Goal: Task Accomplishment & Management: Use online tool/utility

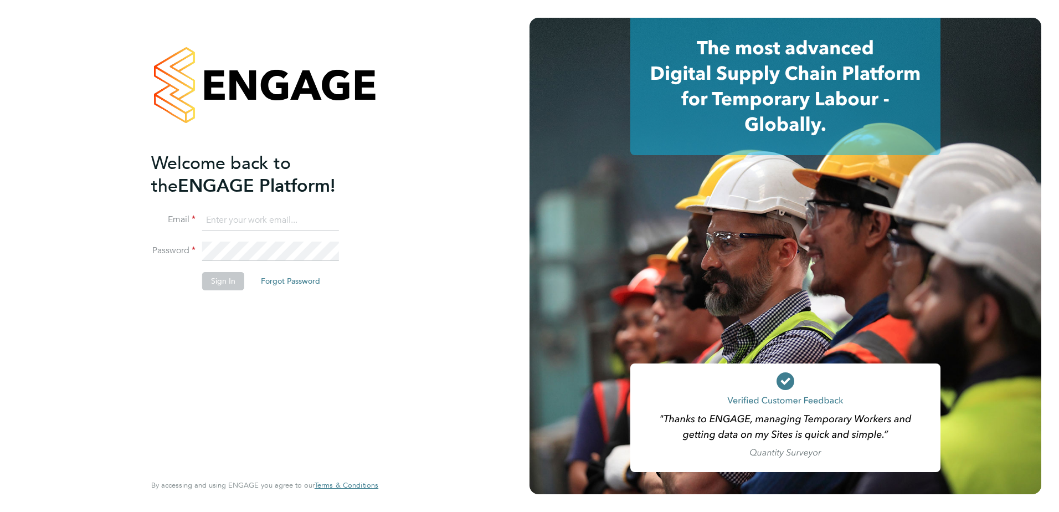
type input "kristoffer.lee@vistry.co.uk"
click at [237, 285] on button "Sign In" at bounding box center [223, 281] width 42 height 18
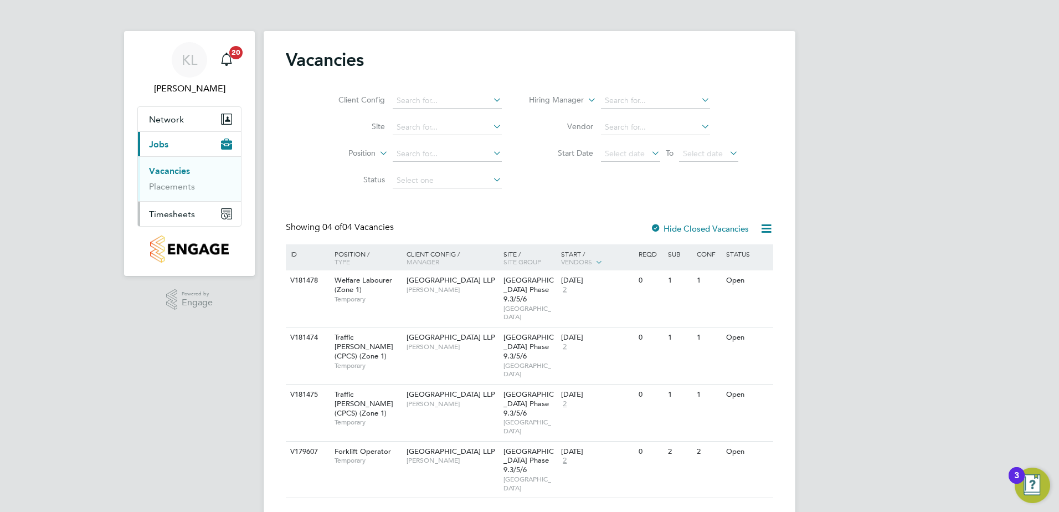
drag, startPoint x: 177, startPoint y: 210, endPoint x: 168, endPoint y: 233, distance: 24.4
click at [176, 210] on span "Timesheets" at bounding box center [172, 214] width 46 height 11
click at [167, 194] on link "Timesheets" at bounding box center [172, 196] width 46 height 11
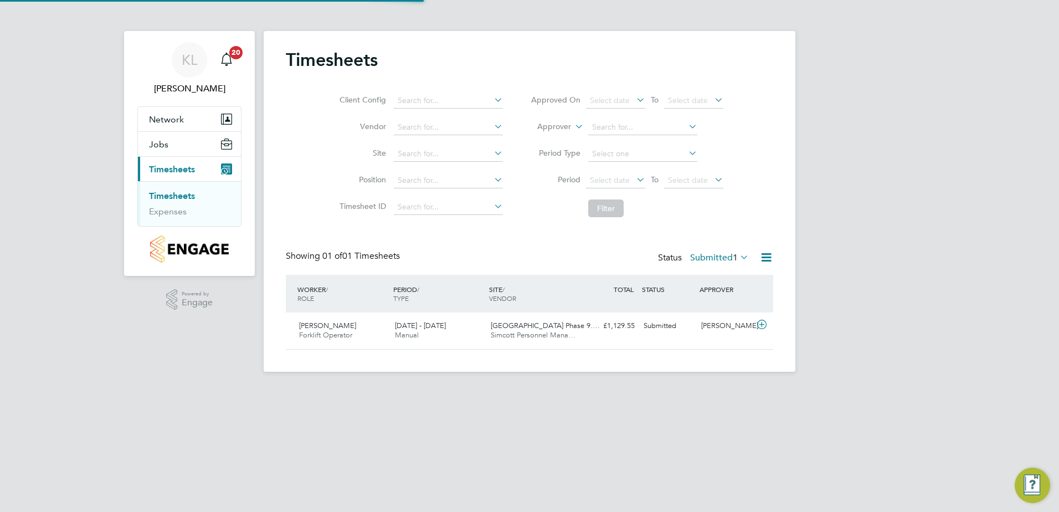
scroll to position [28, 96]
click at [310, 333] on span "Forklift Operator" at bounding box center [325, 334] width 53 height 9
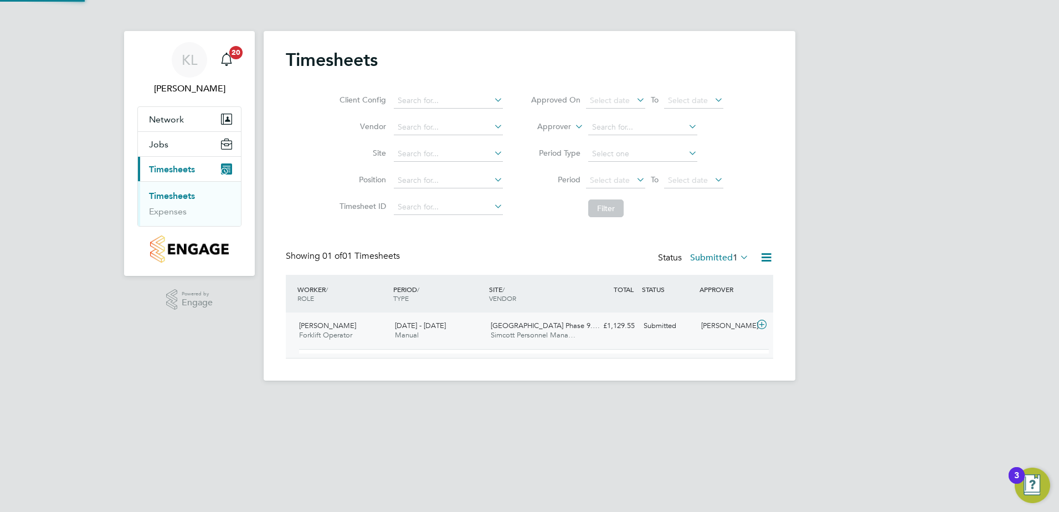
scroll to position [19, 108]
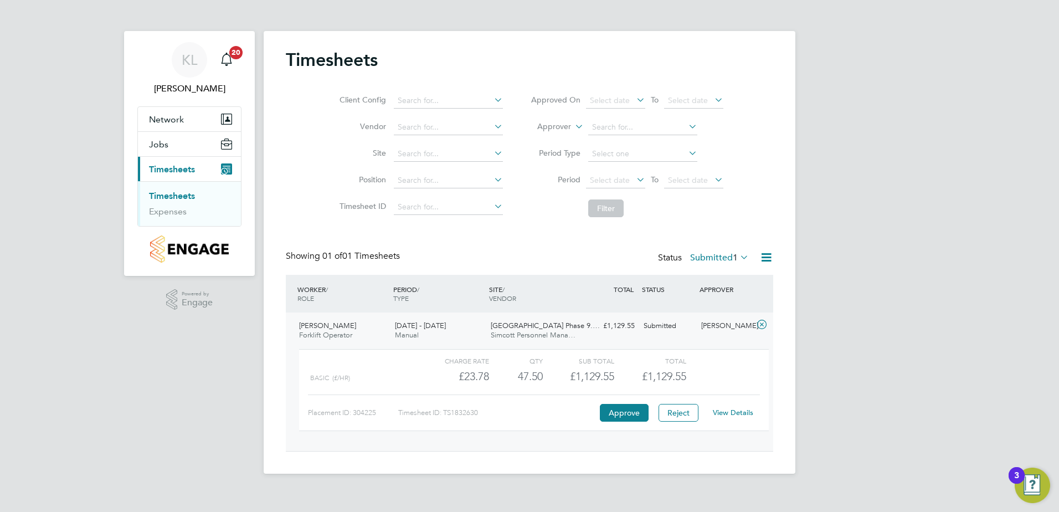
click at [743, 417] on link "View Details" at bounding box center [733, 412] width 40 height 9
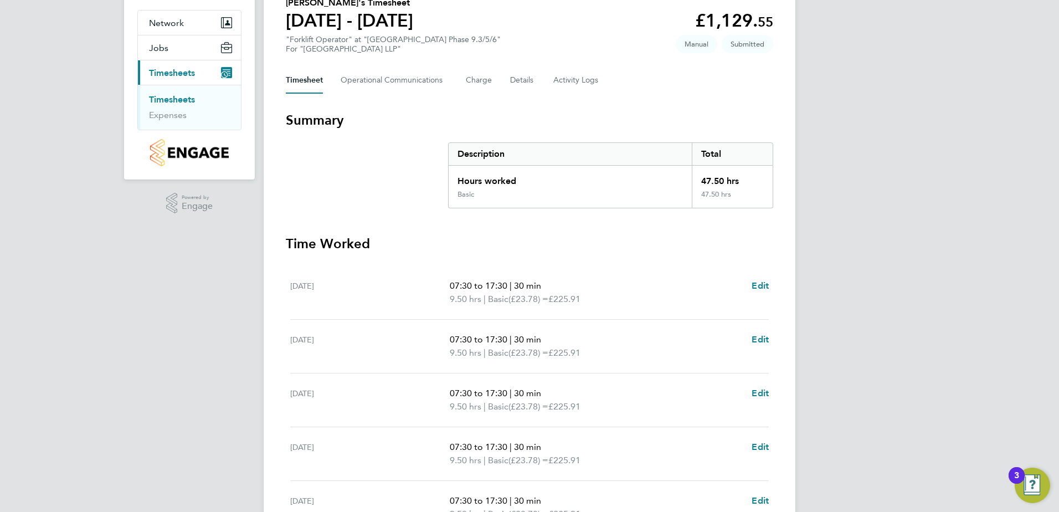
scroll to position [297, 0]
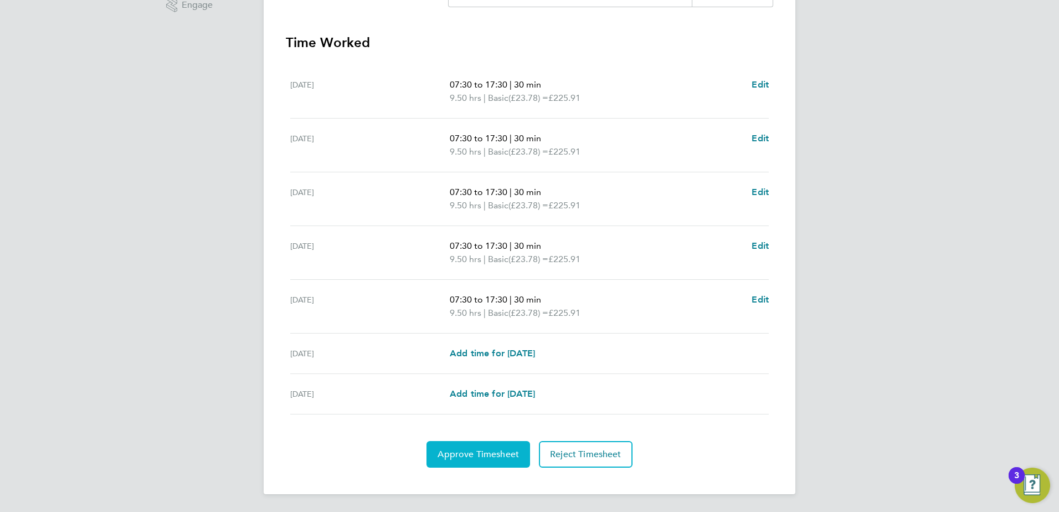
click at [458, 455] on span "Approve Timesheet" at bounding box center [478, 454] width 81 height 11
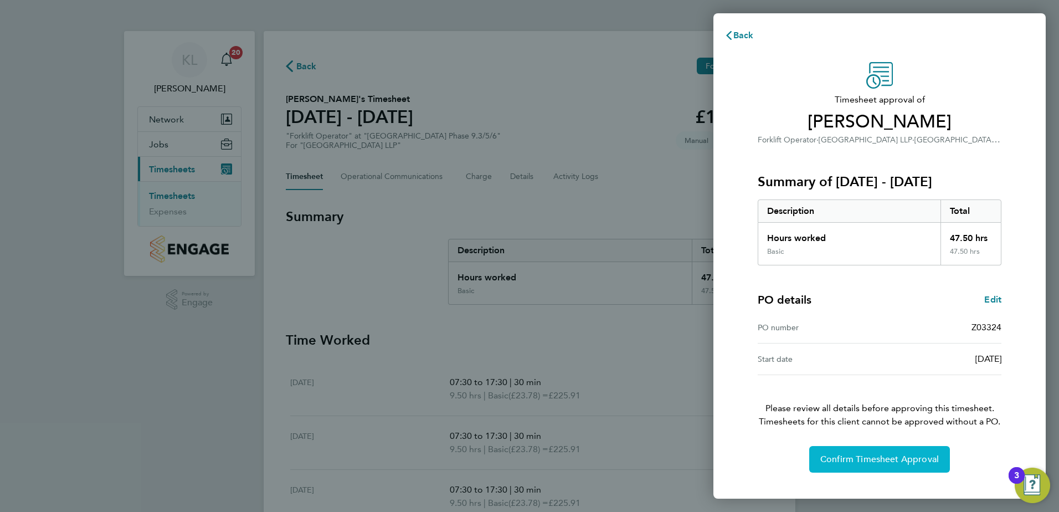
click at [859, 457] on span "Confirm Timesheet Approval" at bounding box center [879, 459] width 119 height 11
